Goal: Navigation & Orientation: Understand site structure

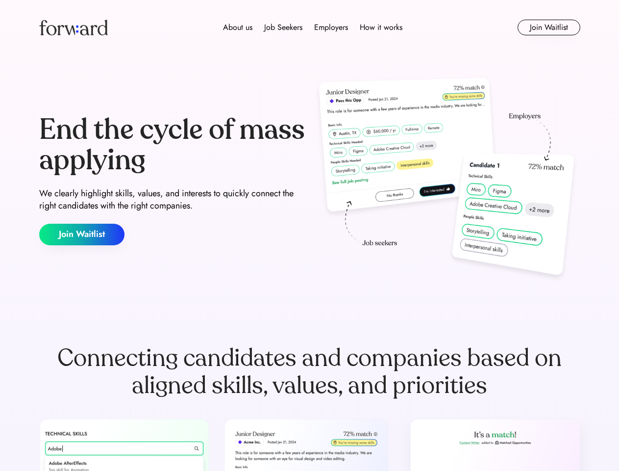
click at [309, 235] on div "End the cycle of mass applying We clearly highlight skills, values, and interes…" at bounding box center [309, 180] width 541 height 211
click at [310, 27] on div "About us Job Seekers Employers How it works" at bounding box center [313, 28] width 386 height 12
click at [74, 27] on img at bounding box center [73, 28] width 69 height 16
click at [313, 27] on div "About us Job Seekers Employers How it works" at bounding box center [313, 28] width 386 height 12
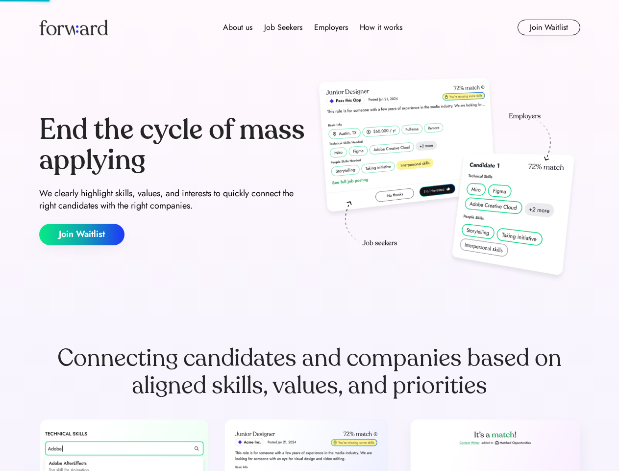
click at [238, 27] on div "About us" at bounding box center [237, 28] width 29 height 12
click at [283, 27] on div "Job Seekers" at bounding box center [283, 28] width 38 height 12
click at [331, 27] on div "Employers" at bounding box center [331, 28] width 34 height 12
click at [380, 27] on div "How it works" at bounding box center [381, 28] width 43 height 12
click at [549, 27] on button "Join Waitlist" at bounding box center [549, 28] width 63 height 16
